Goal: Task Accomplishment & Management: Complete application form

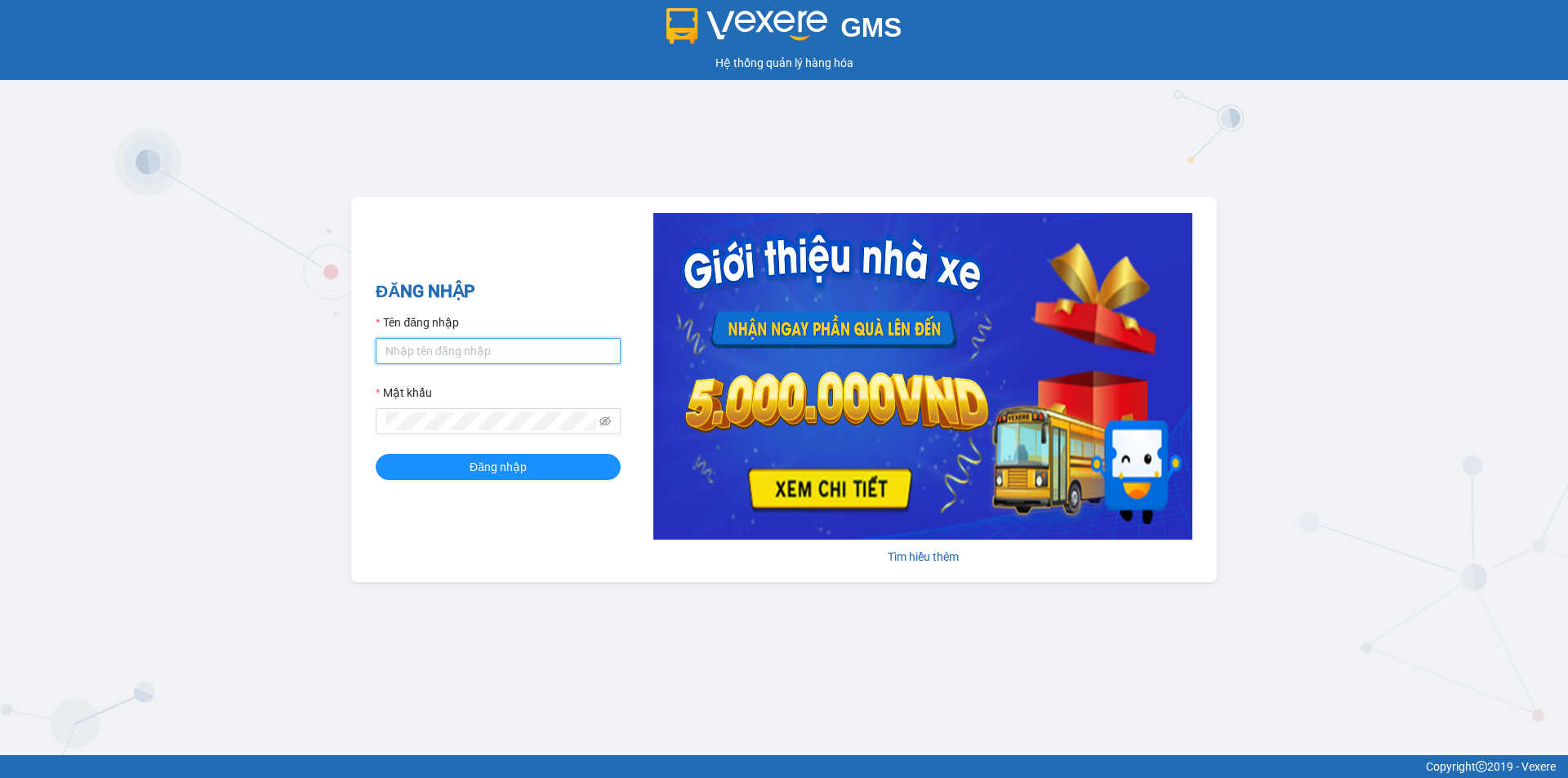
click at [566, 351] on input "Tên đăng nhập" at bounding box center [498, 350] width 245 height 26
type input "huyen2td.ct"
click at [607, 419] on icon "eye-invisible" at bounding box center [605, 421] width 11 height 11
click at [375, 453] on button "Đăng nhập" at bounding box center [498, 466] width 245 height 26
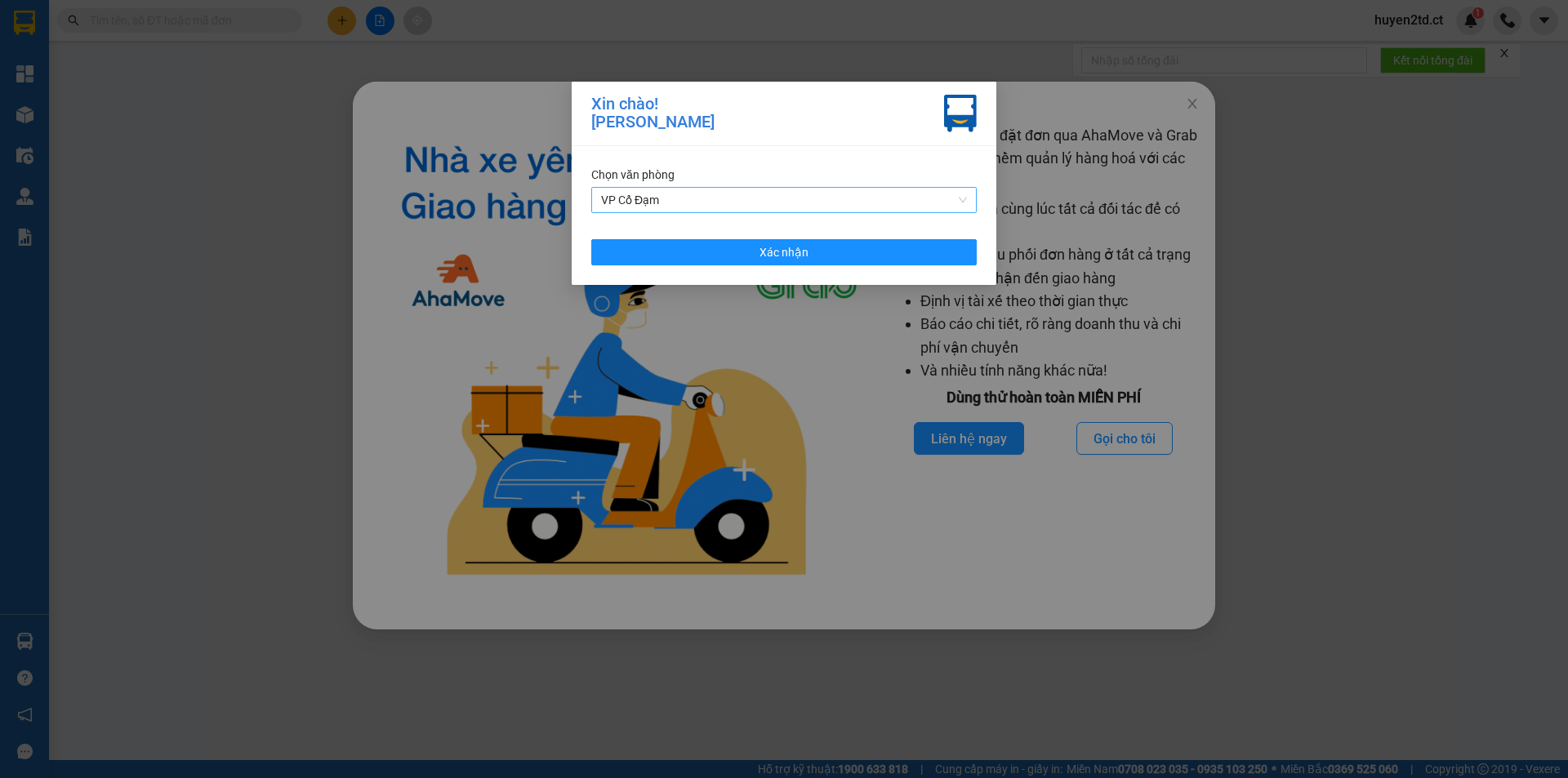
click at [856, 201] on span "VP Cổ Đạm" at bounding box center [783, 200] width 366 height 25
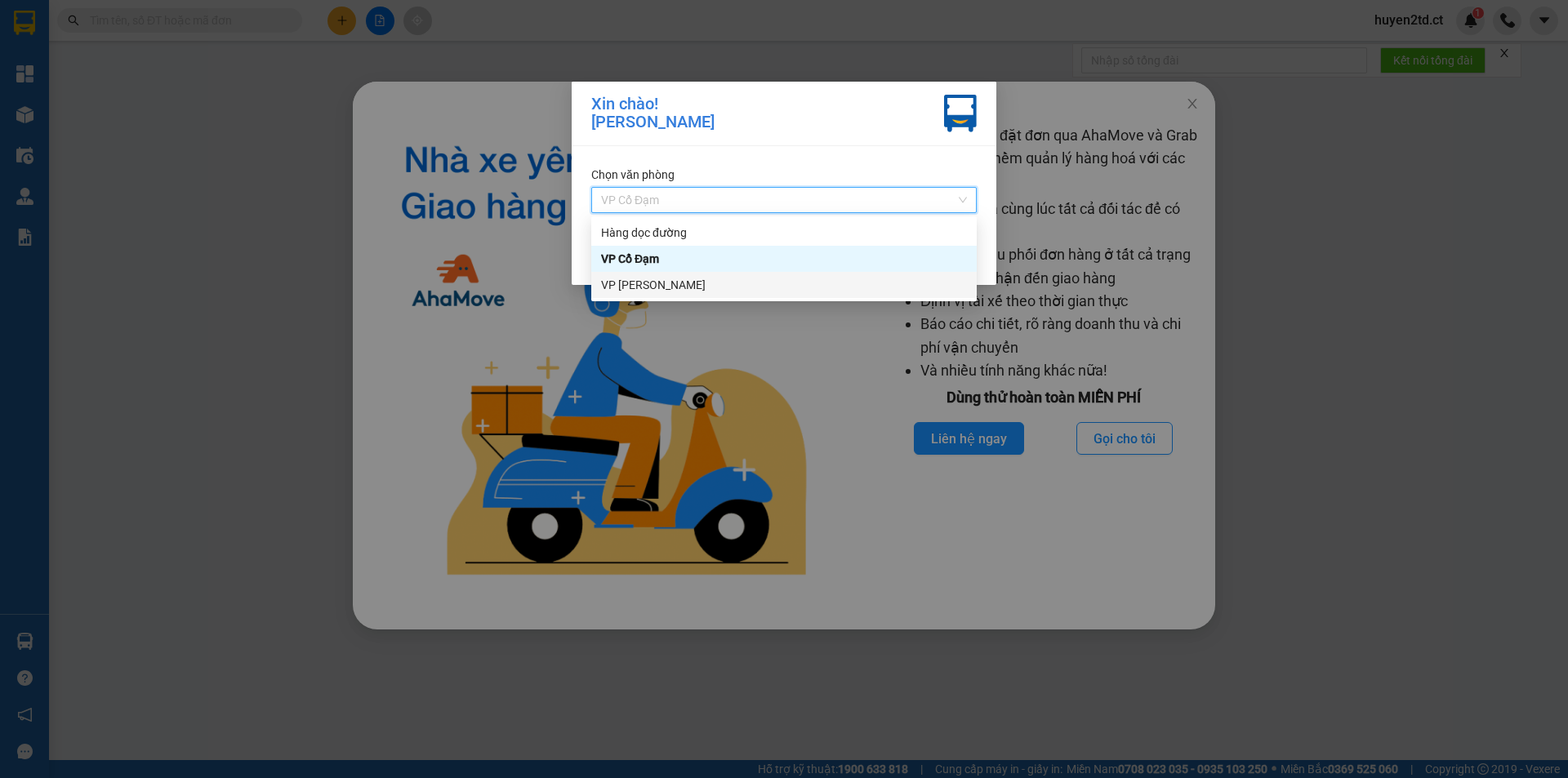
click at [824, 283] on div "VP [PERSON_NAME]" at bounding box center [783, 284] width 366 height 18
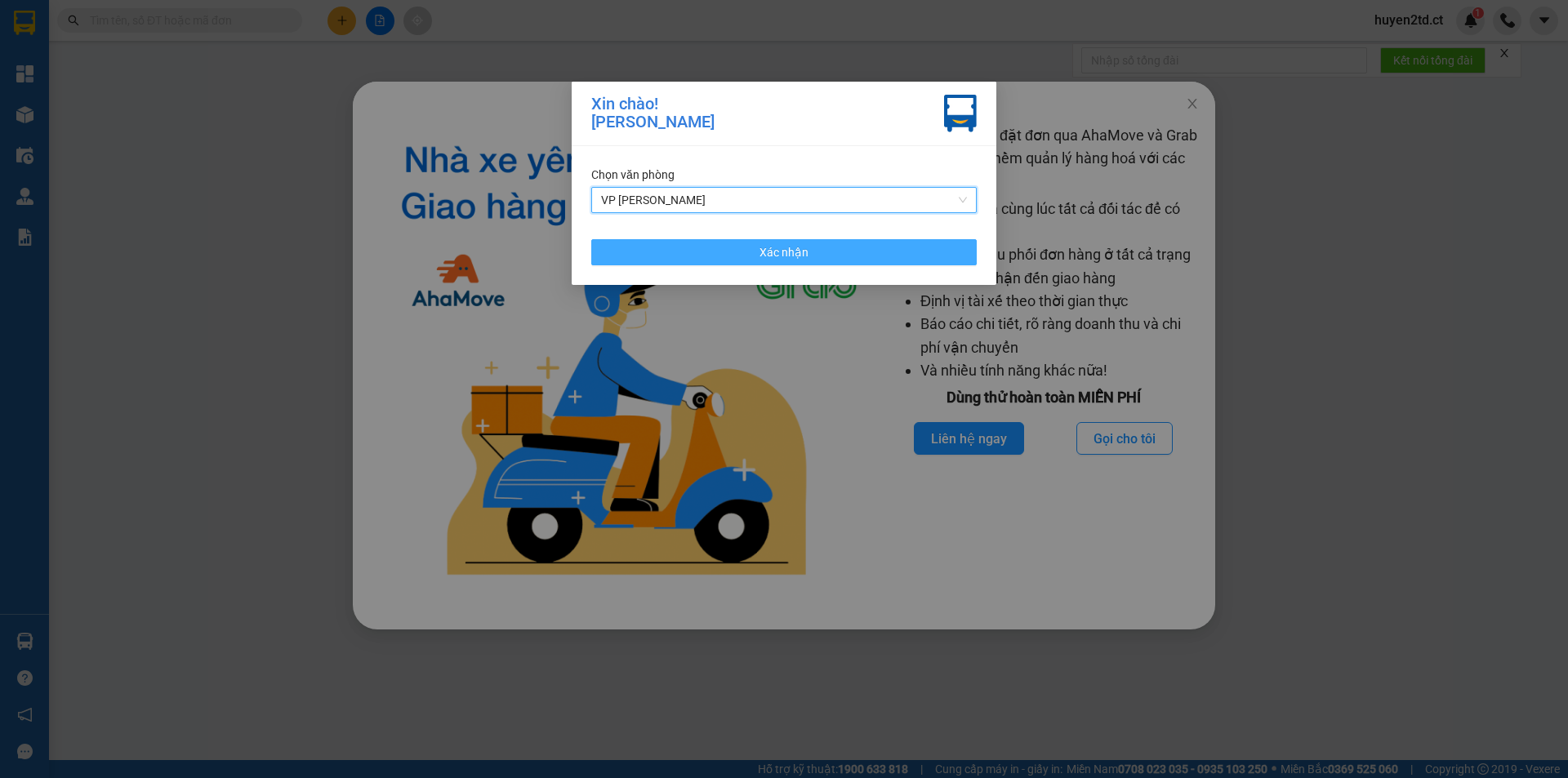
click at [806, 256] on span "Xác nhận" at bounding box center [783, 252] width 49 height 18
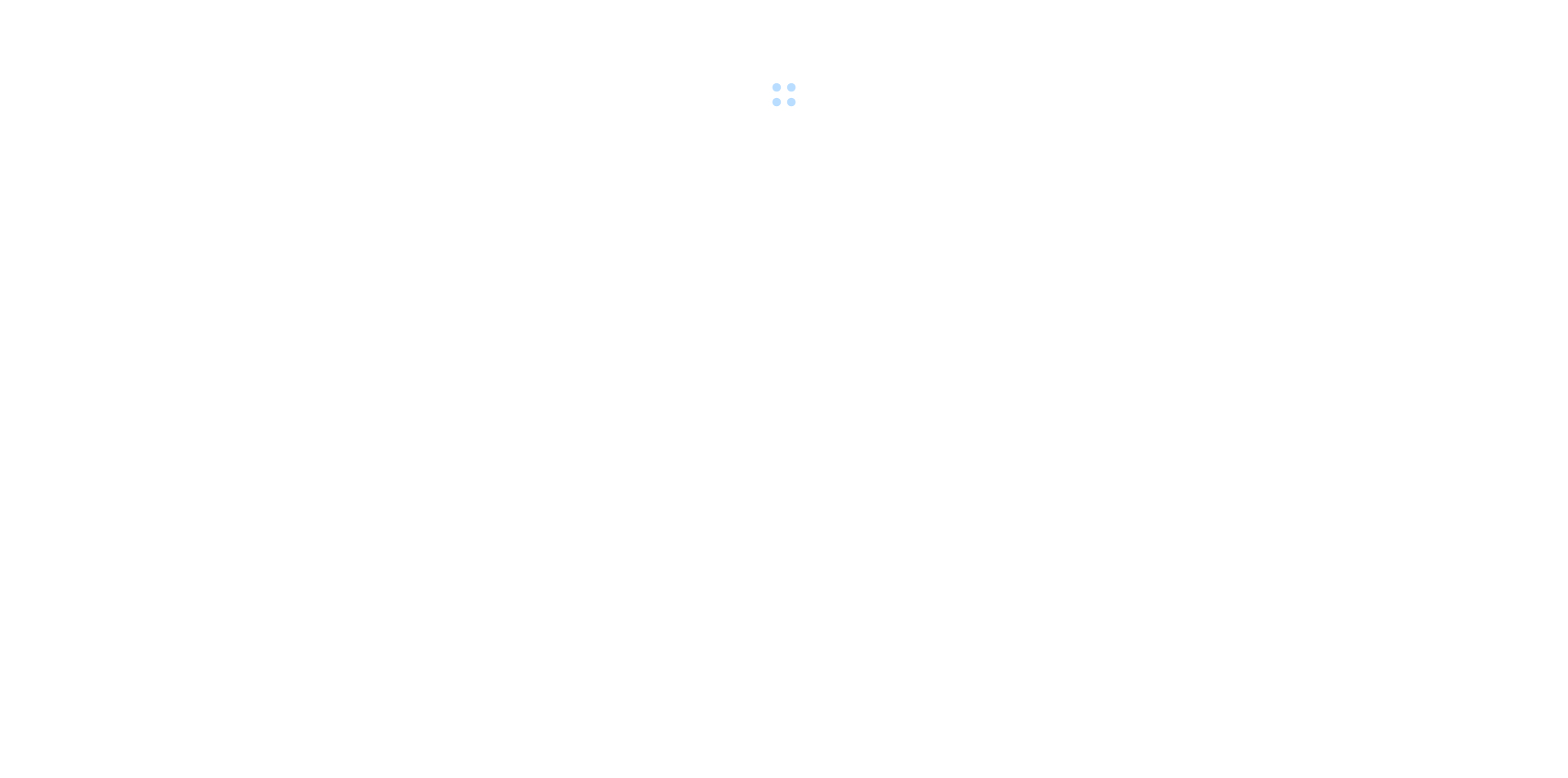
click at [1194, 104] on div at bounding box center [784, 56] width 1568 height 113
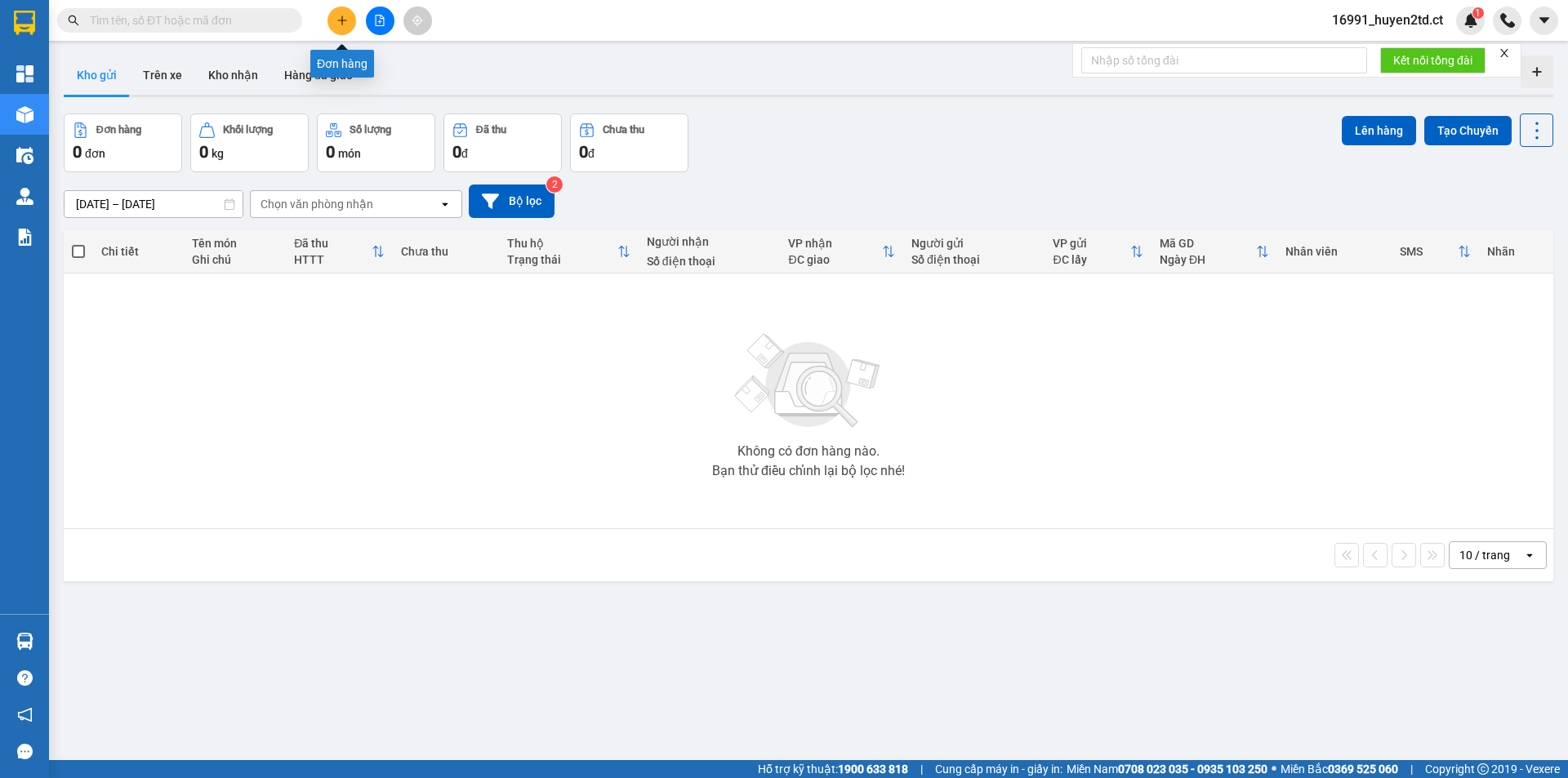
click at [337, 16] on icon "plus" at bounding box center [342, 20] width 11 height 11
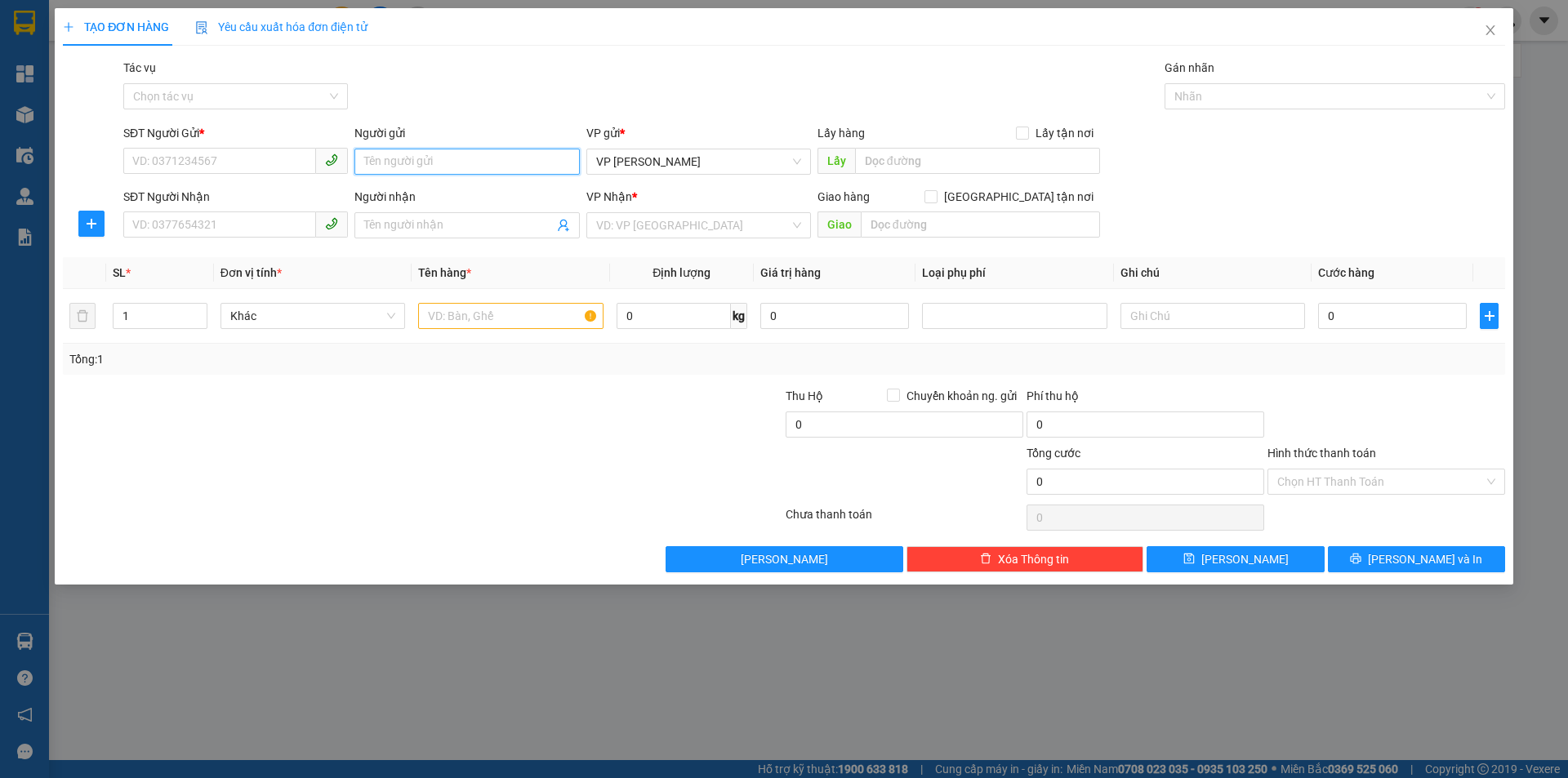
click at [424, 162] on input "Người gửi" at bounding box center [466, 161] width 224 height 26
type input "c tao"
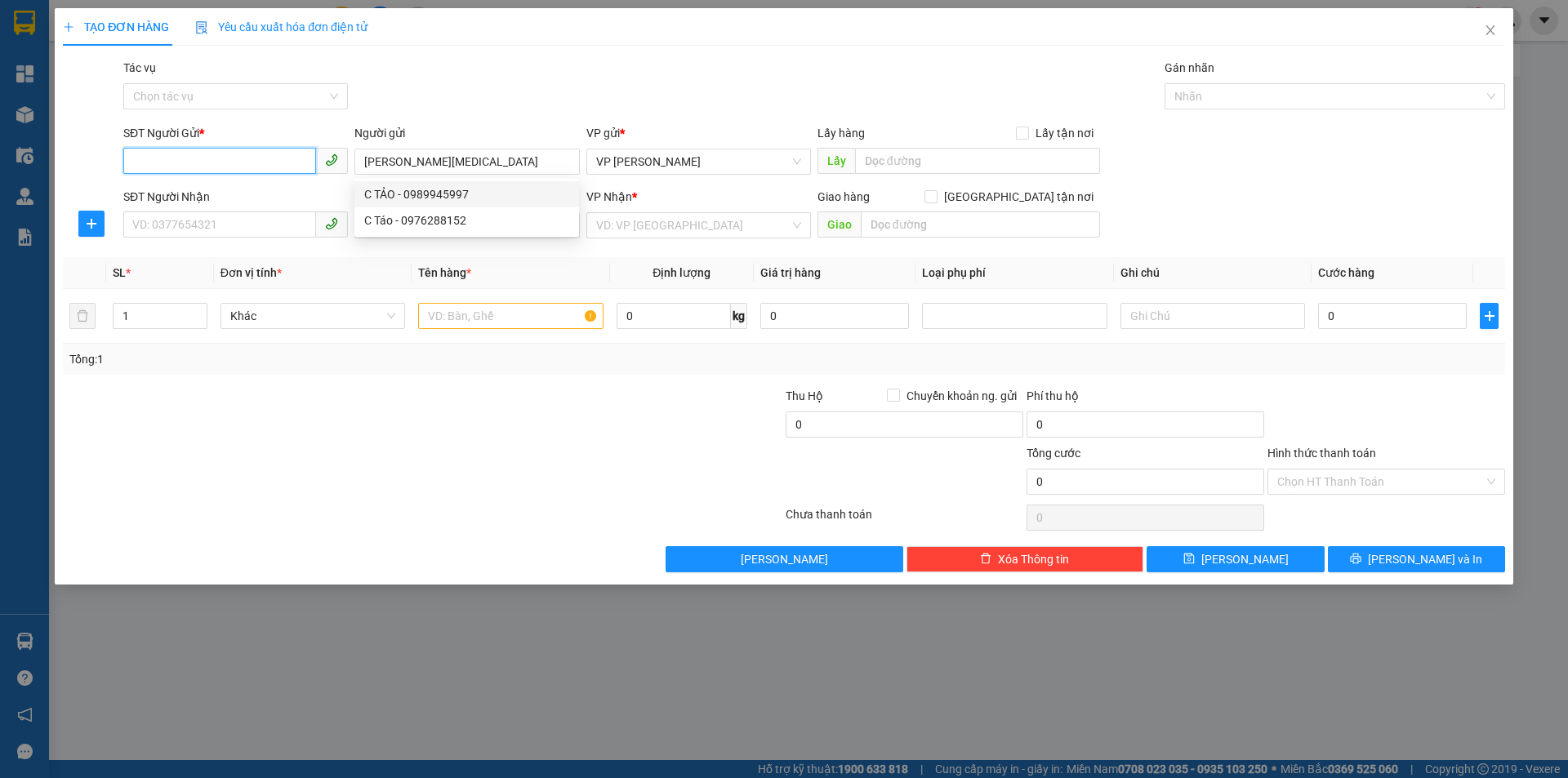
click at [234, 153] on input "SĐT Người Gửi *" at bounding box center [220, 160] width 193 height 26
type input "0989945997"
click at [255, 198] on div "0989945997 - C TẢO" at bounding box center [235, 194] width 205 height 18
type input "C TẢO"
type input "0914961988"
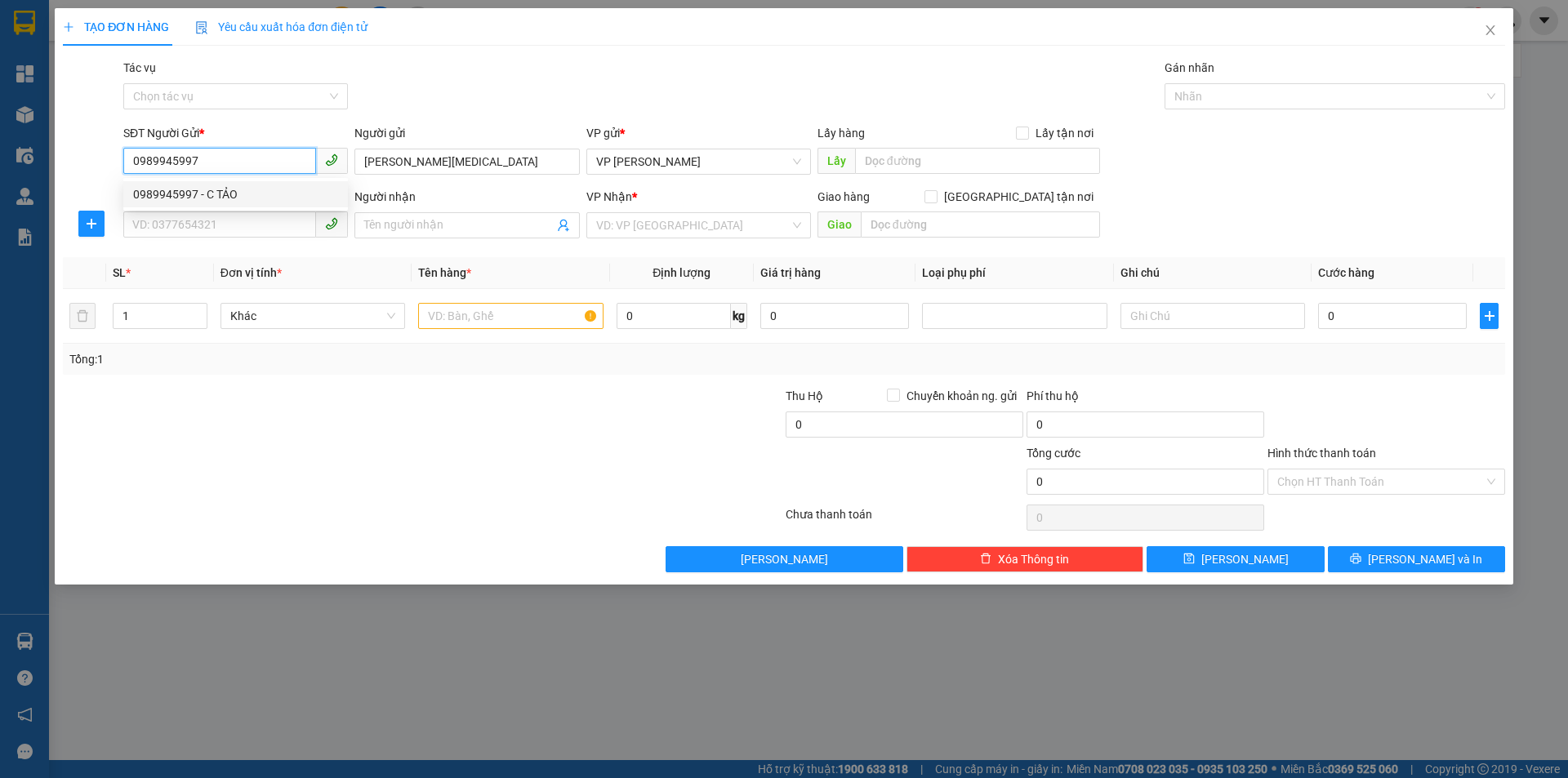
type input "HƯNG HÀ"
type input "MAI SƠN NINH BÌNH"
type input "60.000"
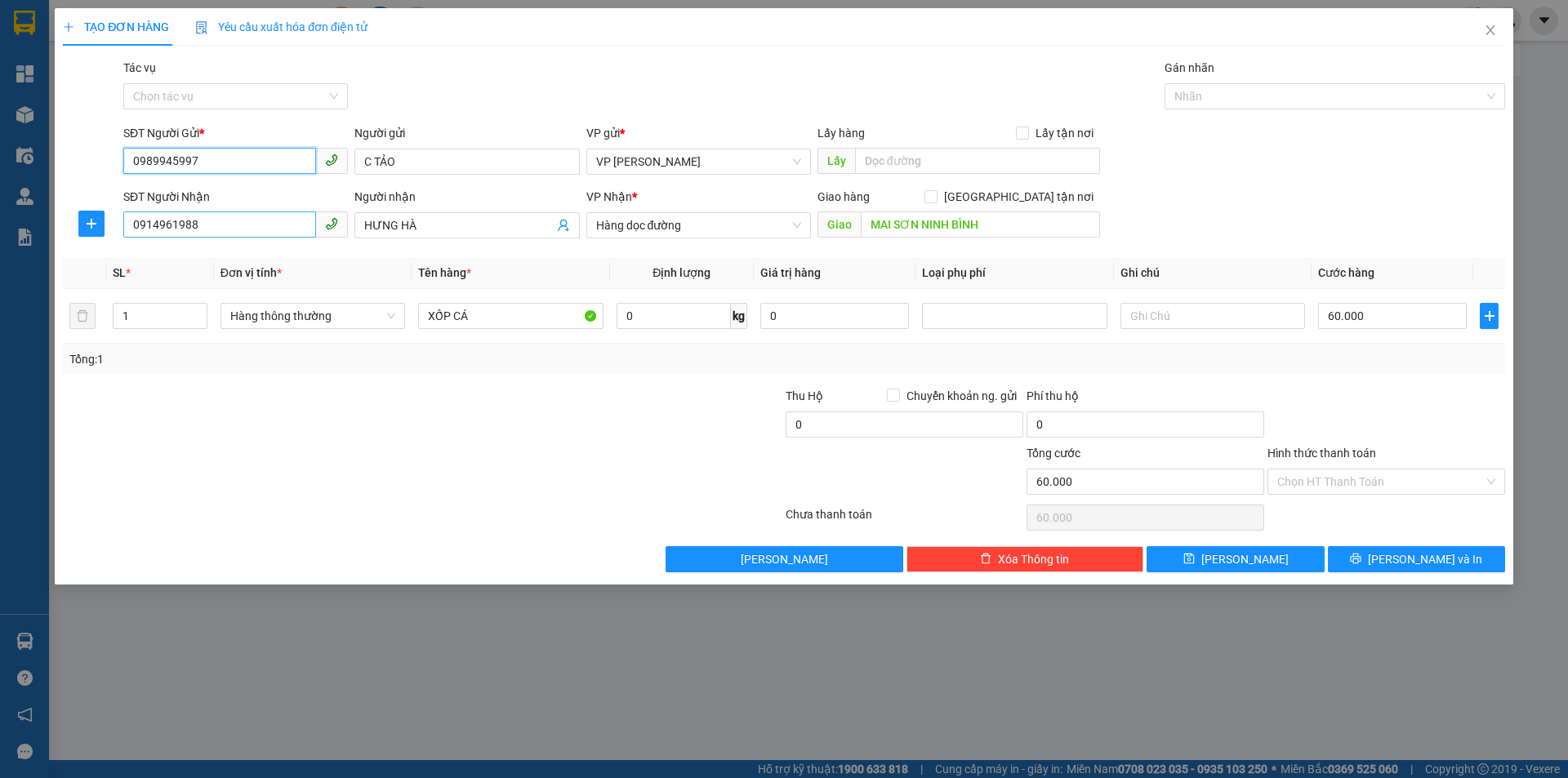
type input "0989945997"
click at [222, 233] on input "0914961988" at bounding box center [220, 223] width 193 height 26
type input "1"
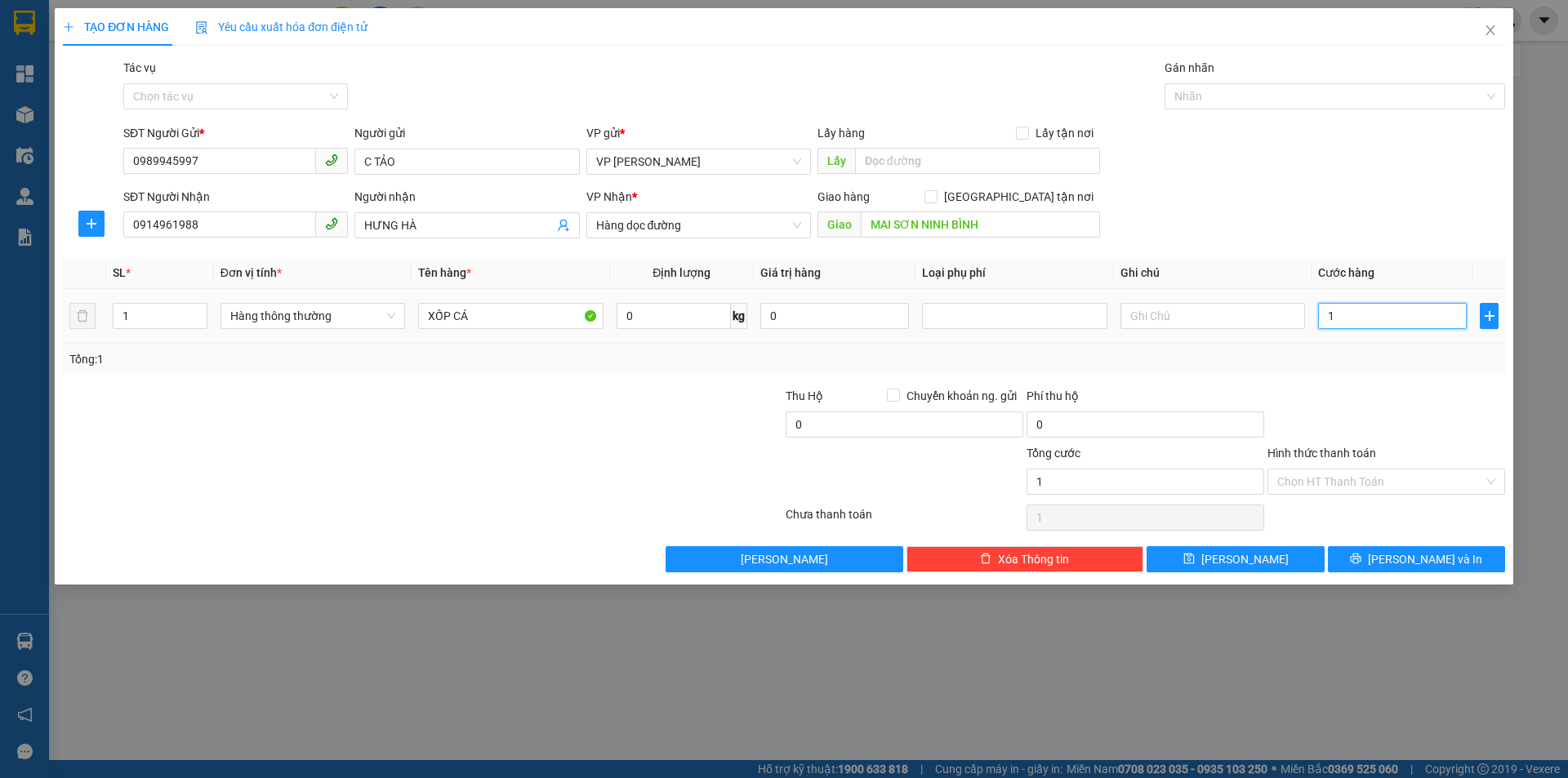
type input "15"
type input "150"
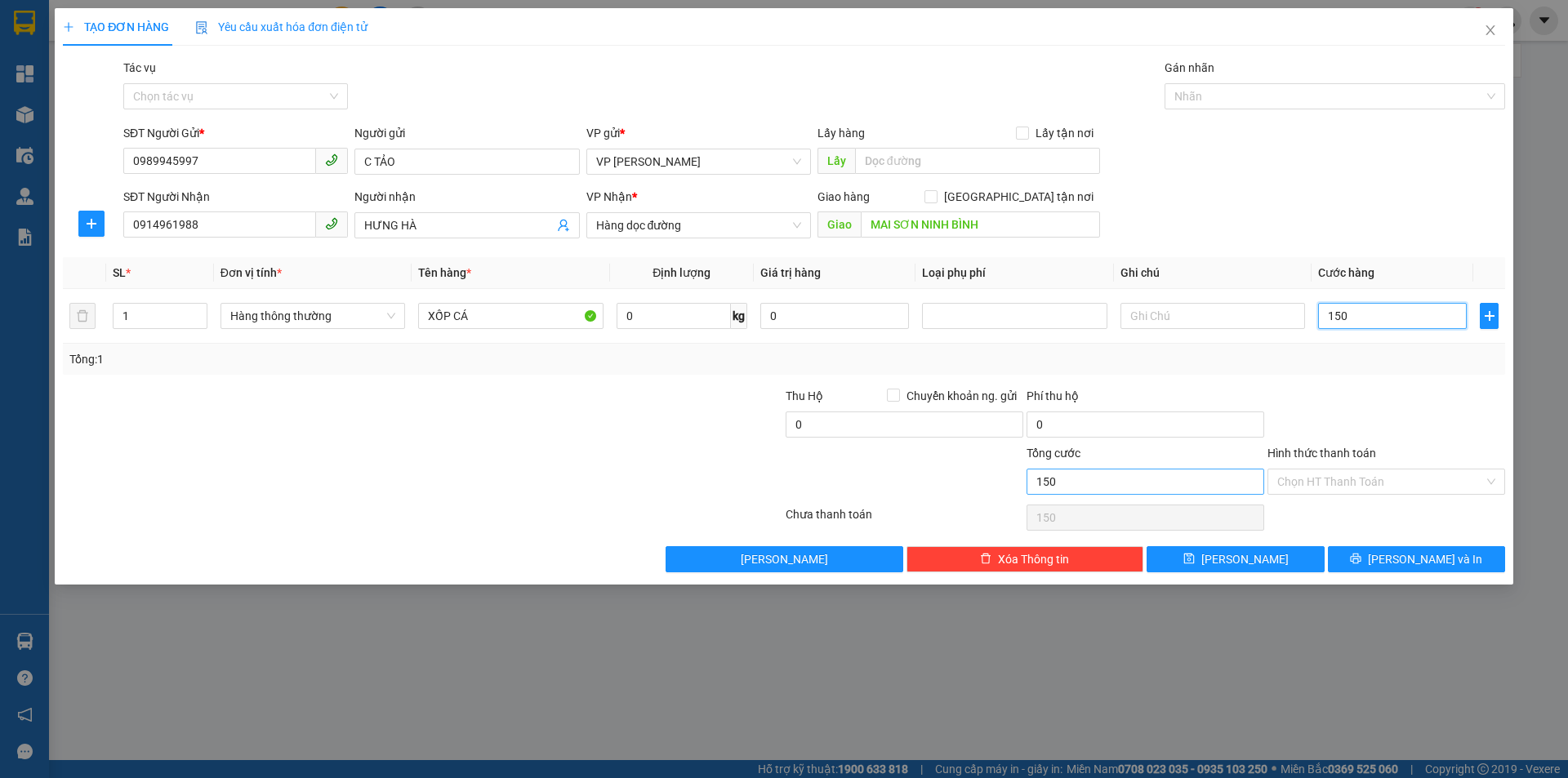
type input "150"
type input "150.000"
click at [1179, 491] on input "150.000" at bounding box center [1145, 481] width 238 height 26
type input "0"
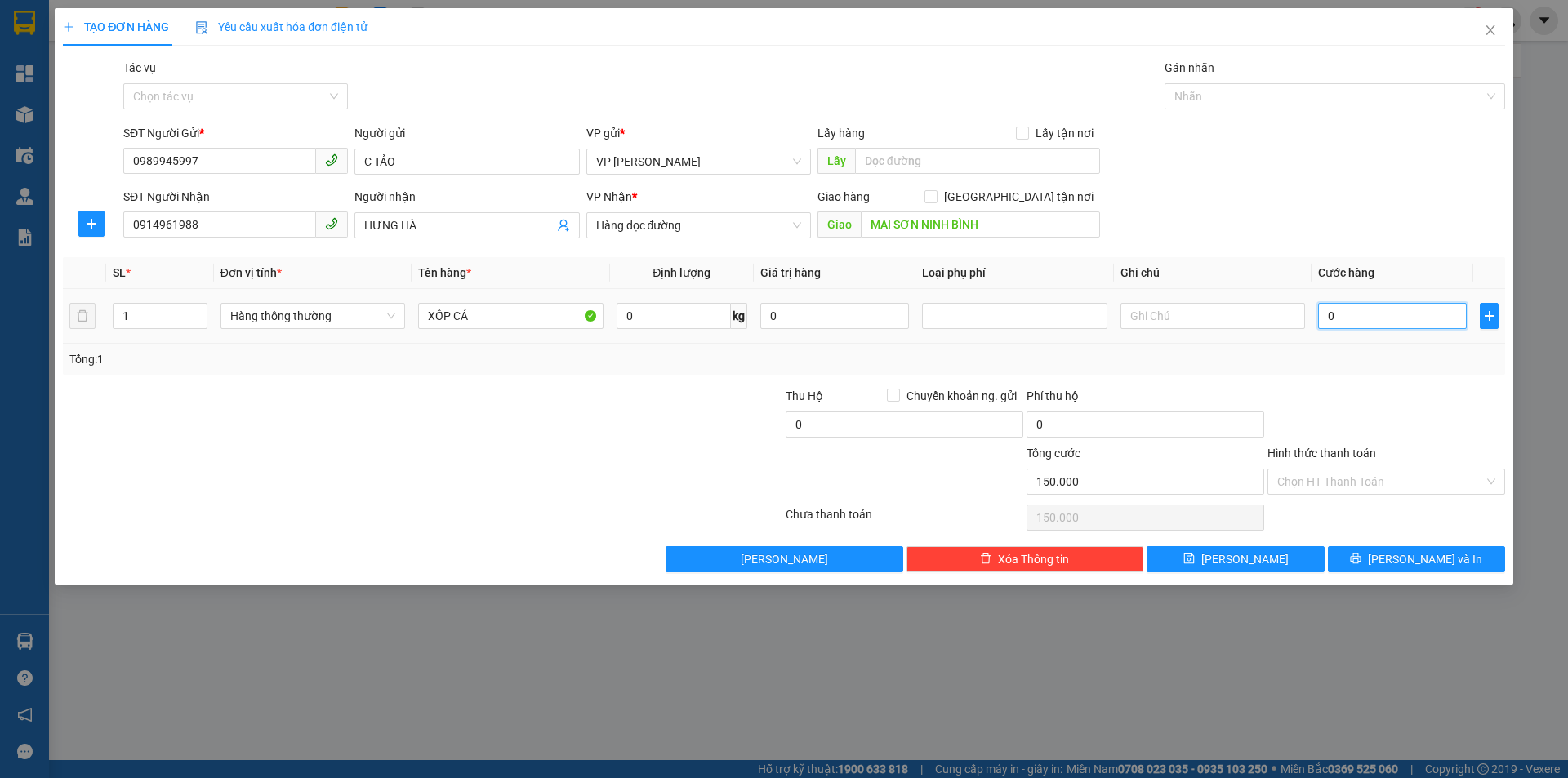
type input "0"
click at [1407, 562] on span "Lưu và In" at bounding box center [1425, 558] width 115 height 18
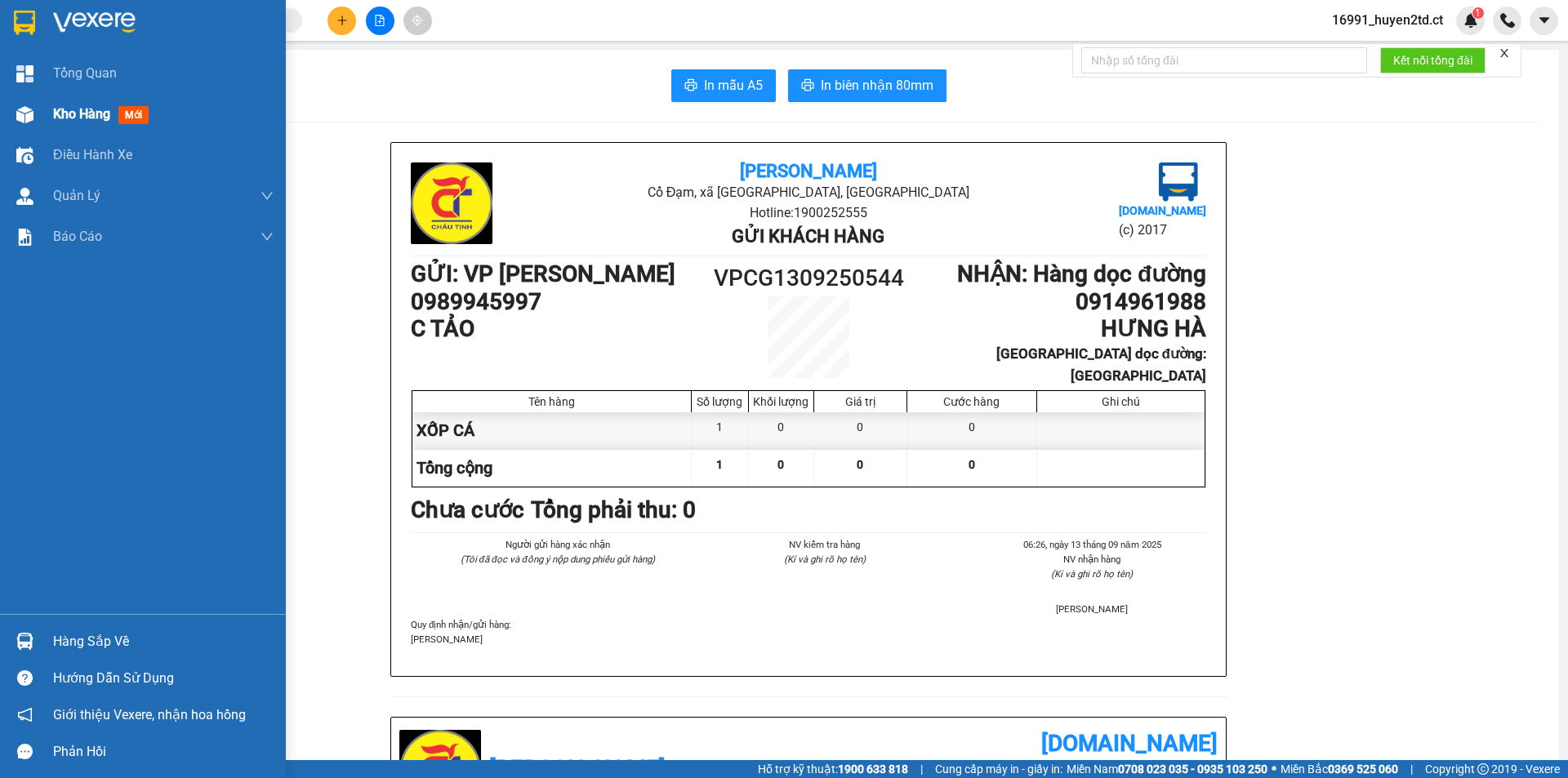
click at [76, 111] on span "Kho hàng" at bounding box center [82, 114] width 57 height 15
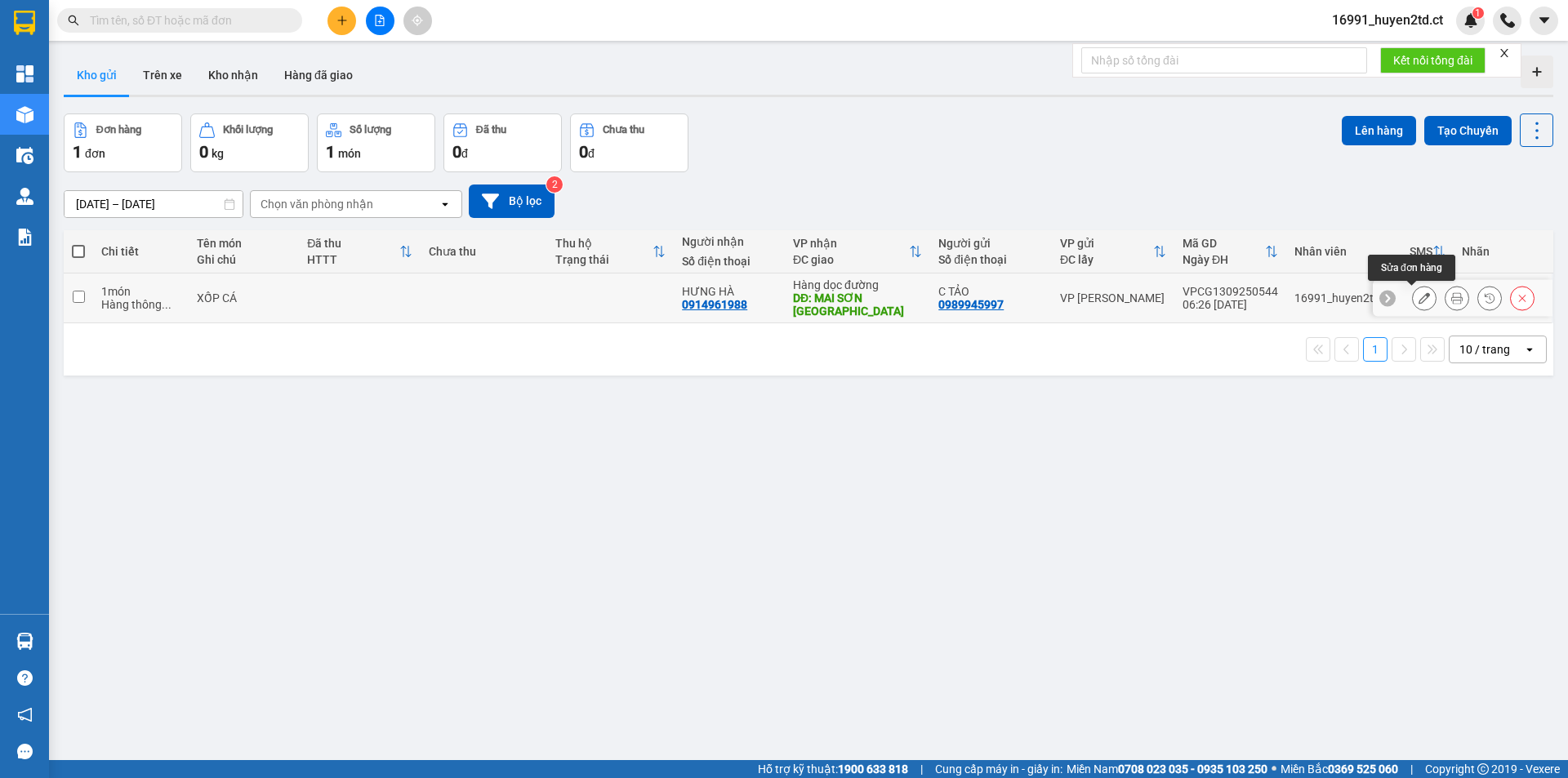
click at [1418, 299] on icon at bounding box center [1424, 298] width 11 height 11
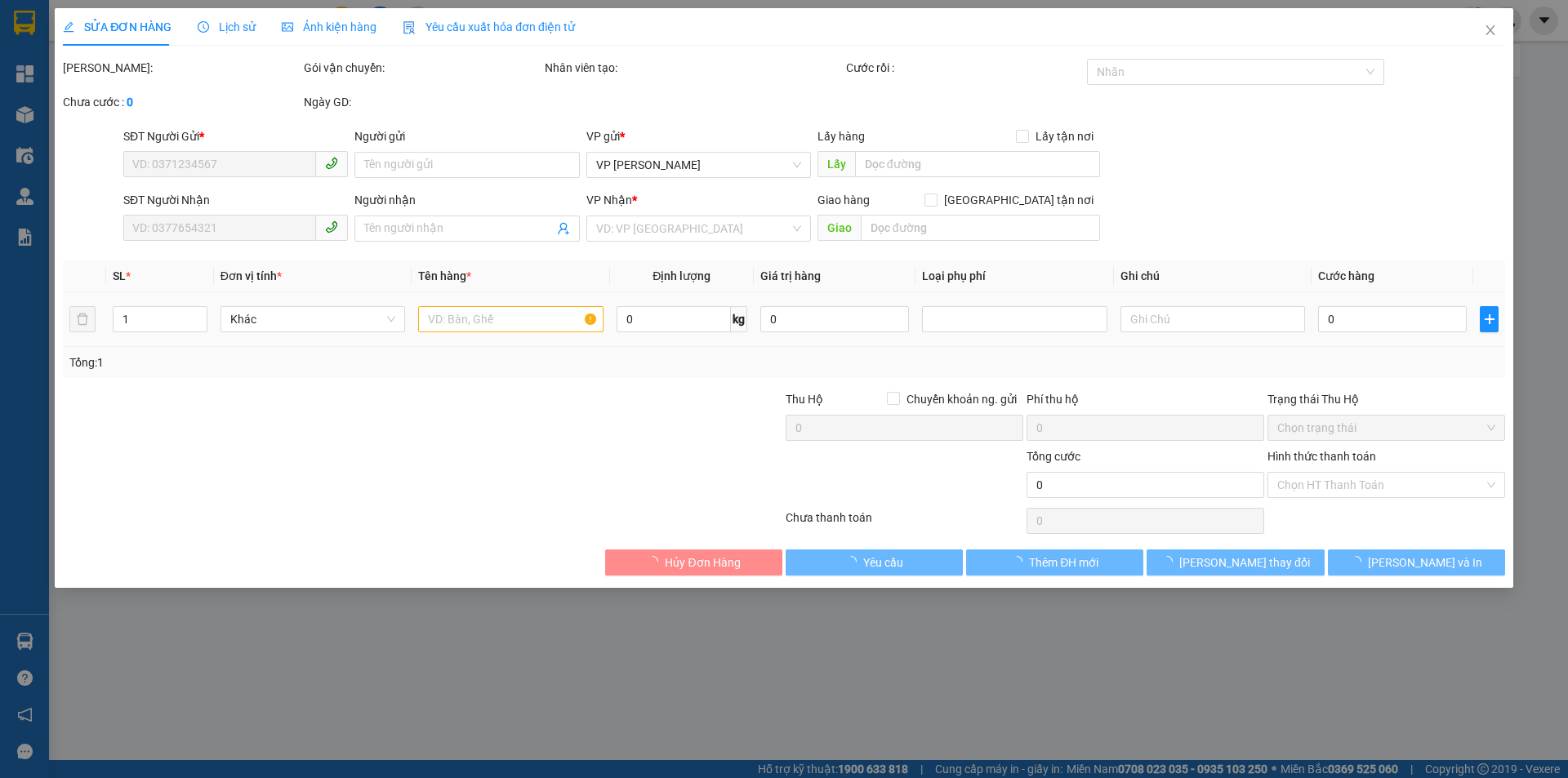
type input "0989945997"
type input "C TẢO"
type input "0914961988"
type input "HƯNG HÀ"
type input "MAI SƠN NINH BÌNH"
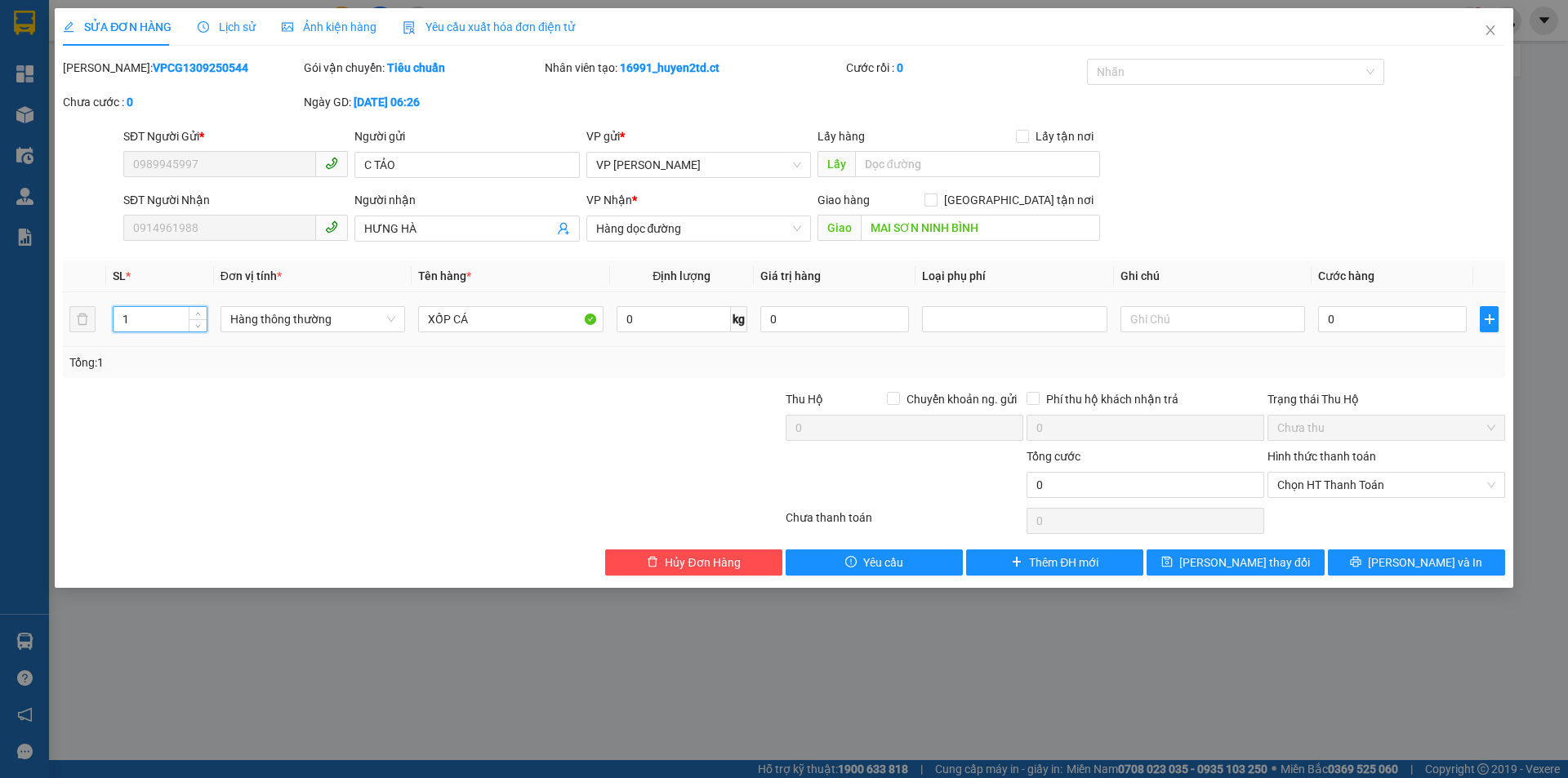
click at [145, 318] on input "1" at bounding box center [159, 319] width 93 height 25
type input "2"
click at [471, 312] on input "XỐP CÁ" at bounding box center [510, 319] width 184 height 26
click at [1408, 475] on span "Chọn HT Thanh Toán" at bounding box center [1386, 485] width 218 height 25
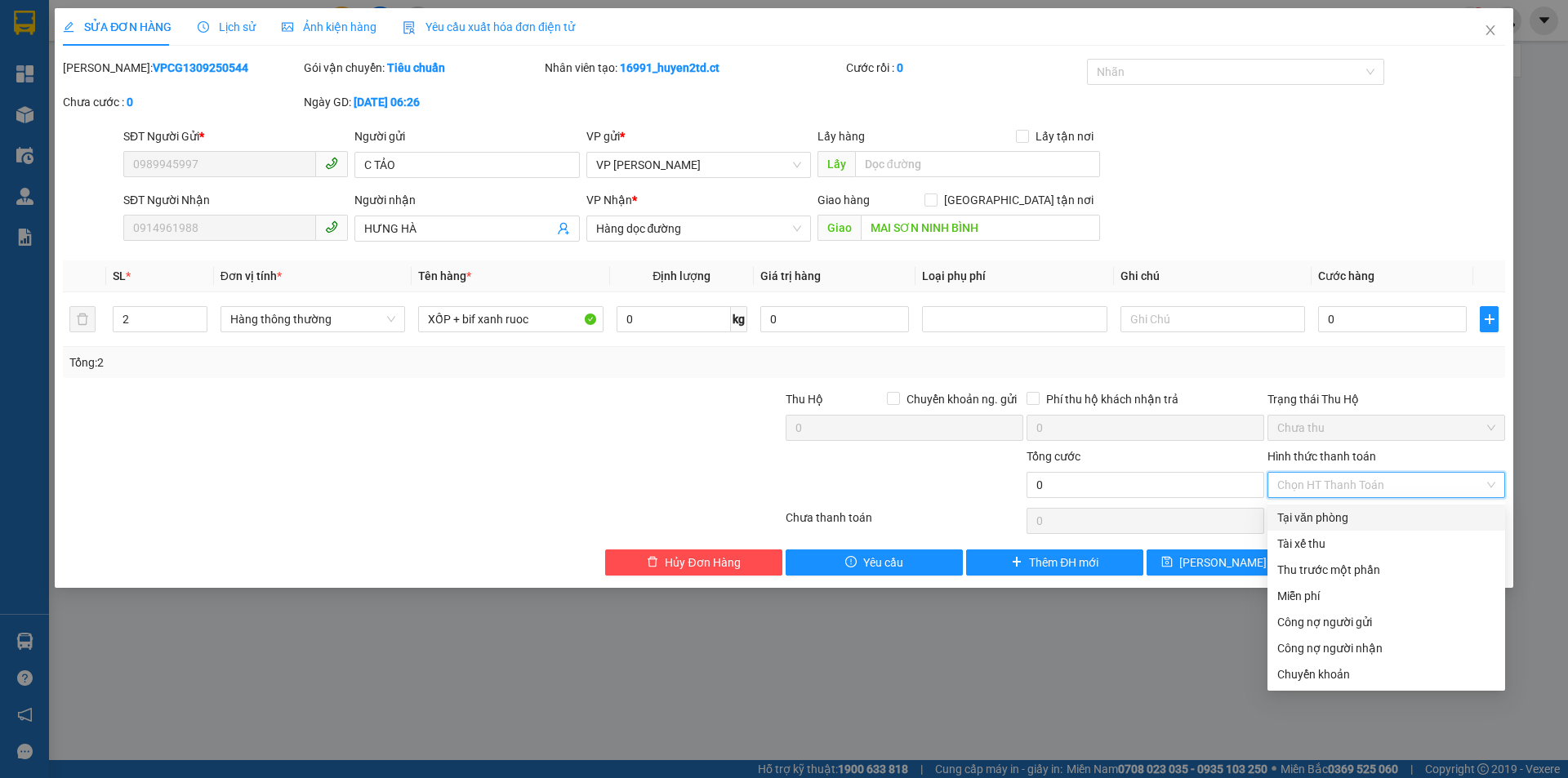
click at [1390, 513] on div "Tại văn phòng" at bounding box center [1386, 517] width 218 height 18
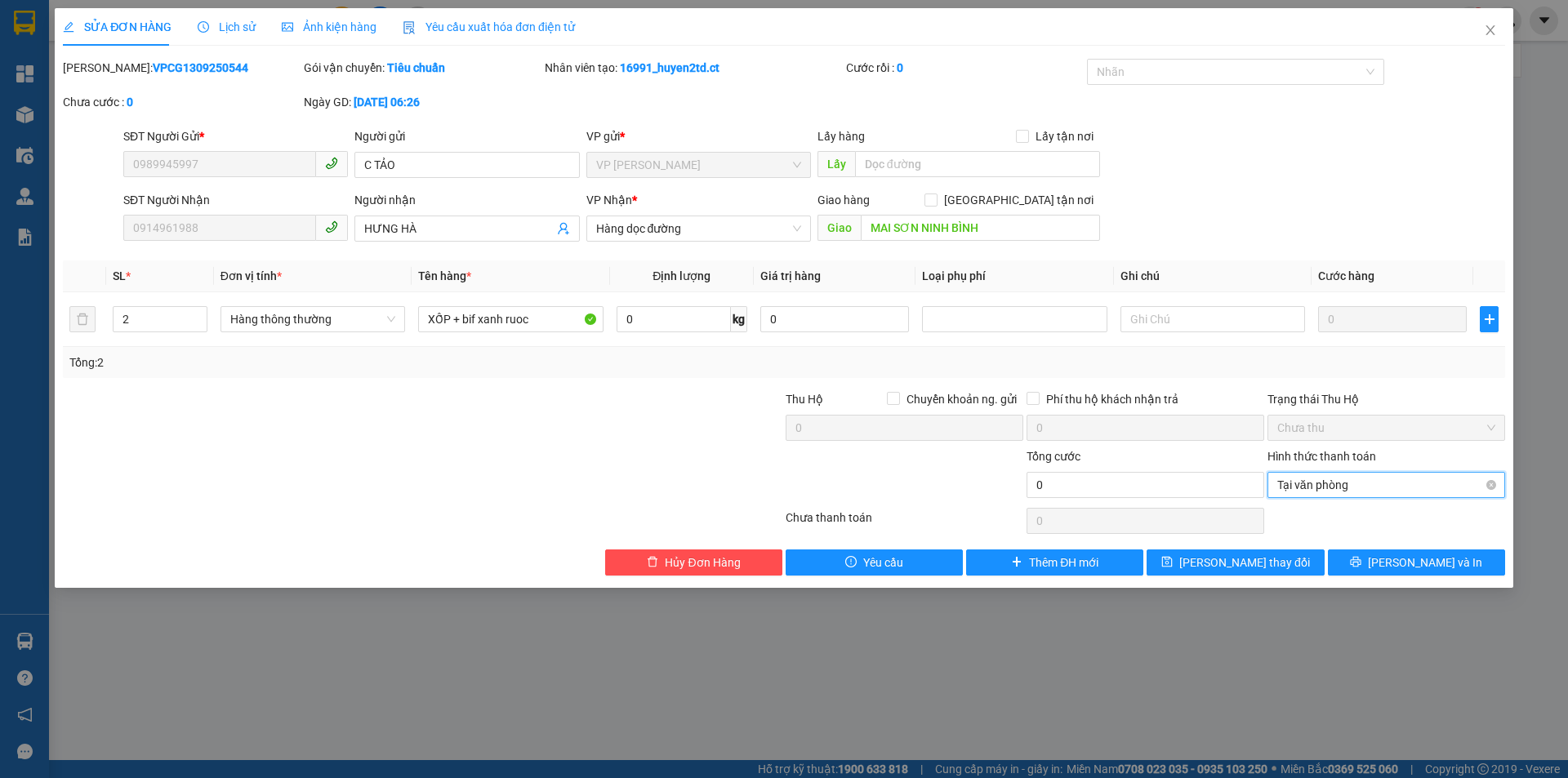
click at [1406, 479] on span "Tại văn phòng" at bounding box center [1386, 485] width 218 height 25
click at [476, 322] on input "XỐP + bif xanh ruoc" at bounding box center [510, 319] width 184 height 26
type input "XỐP + bì xanh ruoc"
click at [1368, 561] on button "Lưu và In" at bounding box center [1416, 561] width 178 height 26
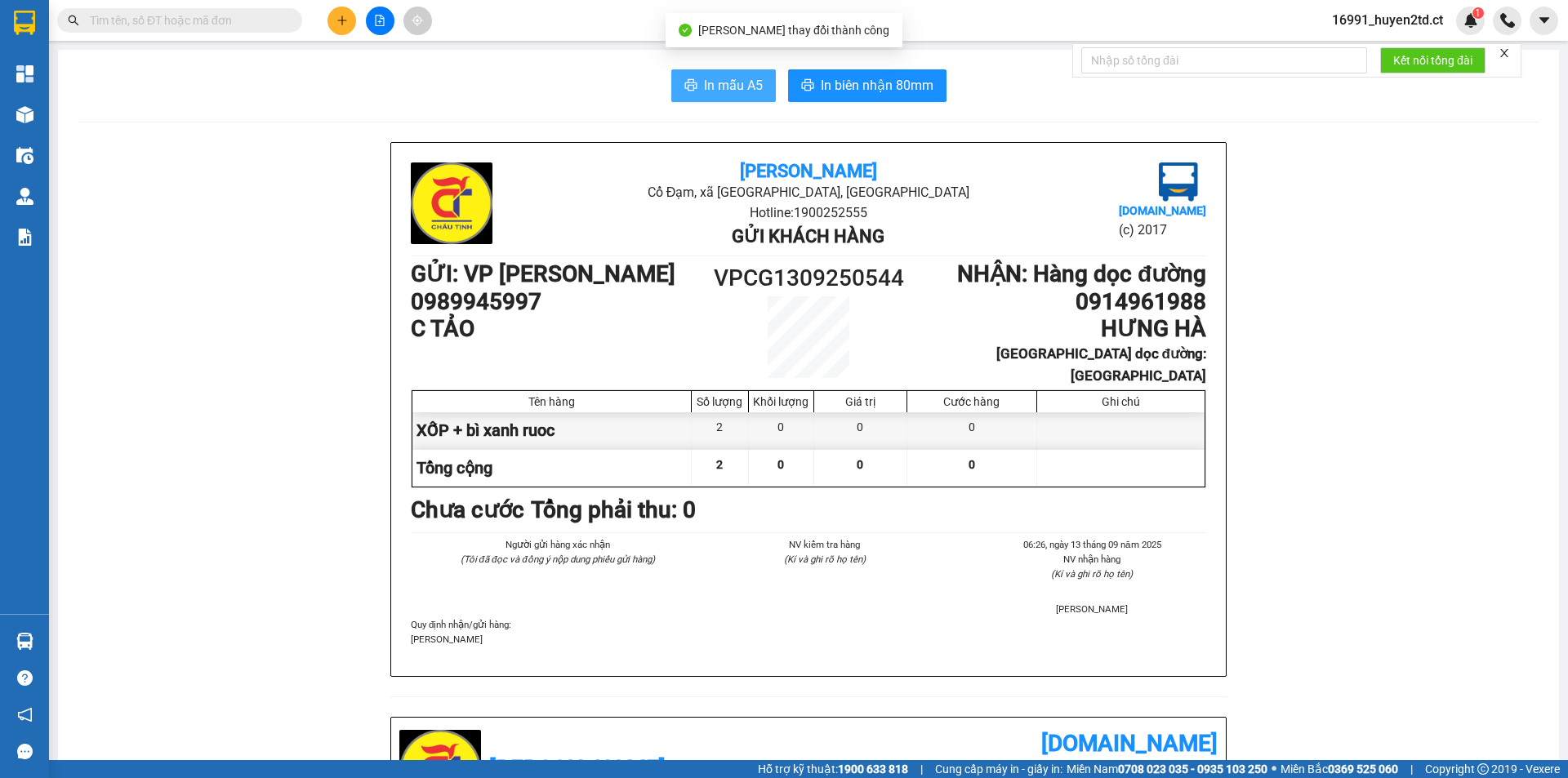
click at [735, 82] on span "In mẫu A5" at bounding box center [733, 85] width 59 height 20
